Goal: Find specific fact: Find specific fact

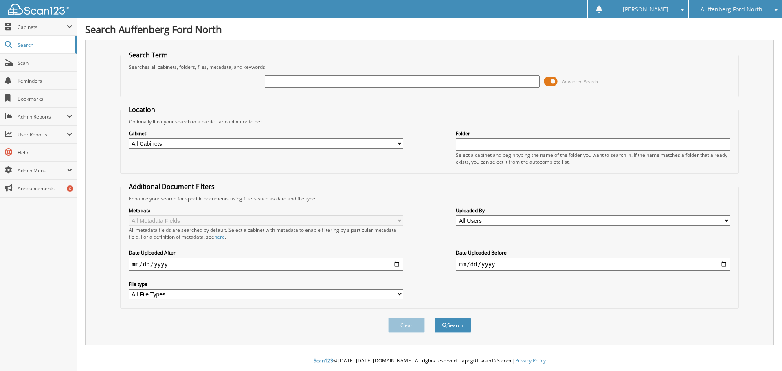
click at [400, 77] on input "text" at bounding box center [402, 81] width 275 height 12
type input "170836"
click at [464, 326] on button "Search" at bounding box center [453, 325] width 37 height 15
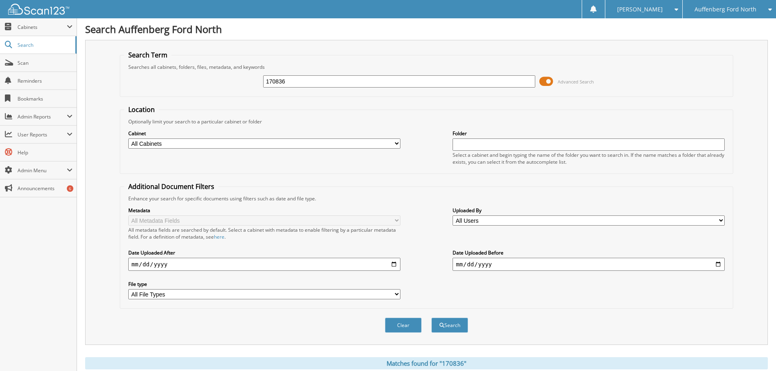
scroll to position [163, 0]
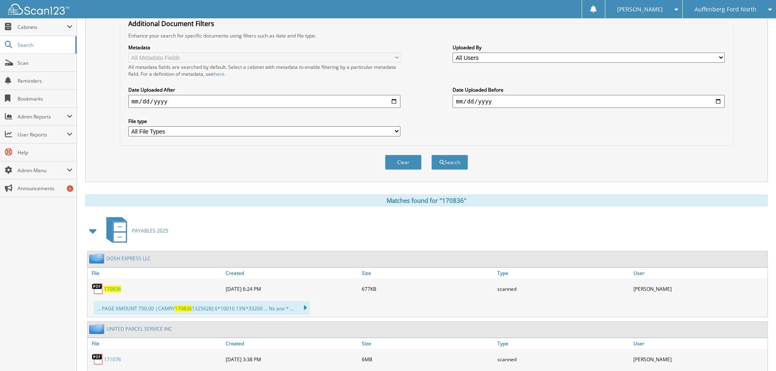
click at [115, 289] on span "170836" at bounding box center [112, 289] width 17 height 7
